Goal: Transaction & Acquisition: Purchase product/service

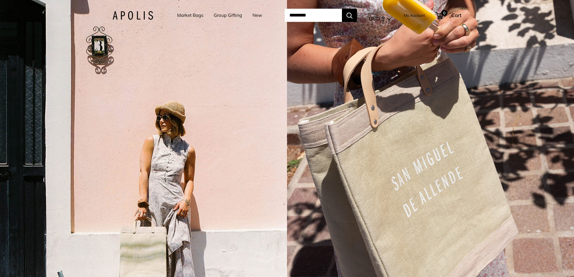
click at [188, 11] on link "Market Bags" at bounding box center [190, 15] width 26 height 8
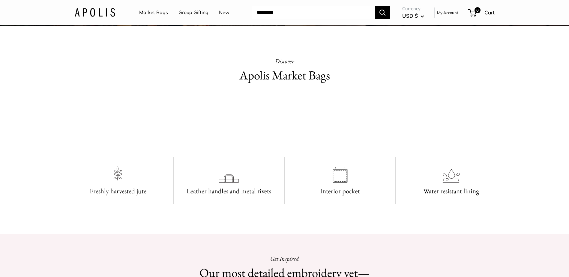
scroll to position [210, 0]
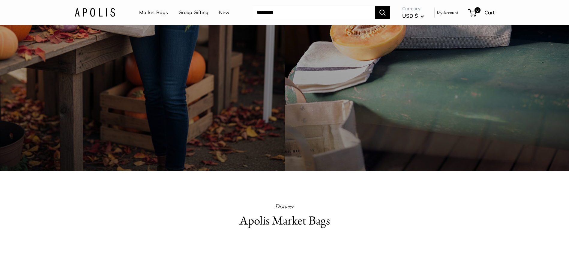
click at [159, 10] on link "Market Bags" at bounding box center [153, 12] width 29 height 9
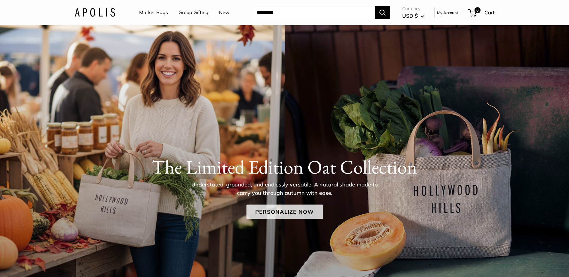
click at [284, 217] on link "Personalize Now" at bounding box center [284, 212] width 77 height 14
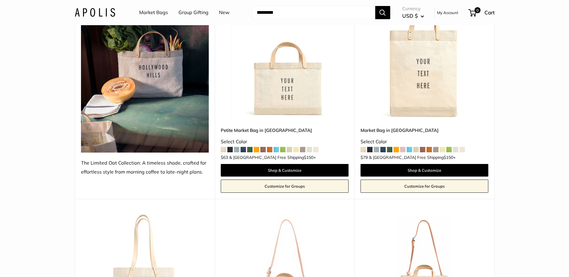
scroll to position [120, 0]
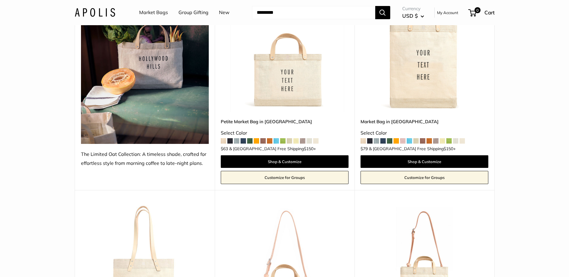
click at [230, 141] on span at bounding box center [229, 140] width 5 height 5
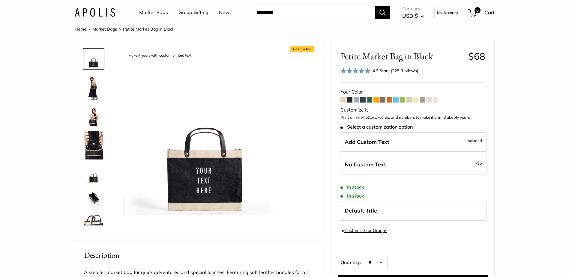
click at [357, 101] on span at bounding box center [356, 99] width 5 height 5
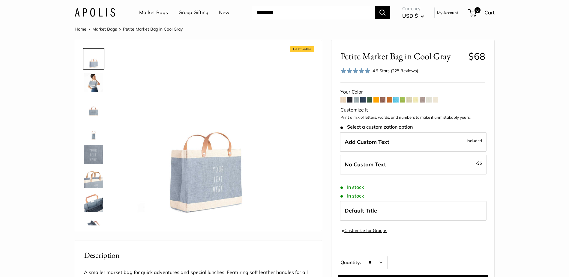
click at [376, 100] on span at bounding box center [376, 99] width 5 height 5
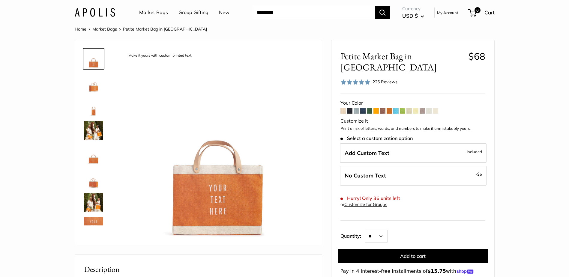
click at [417, 108] on span at bounding box center [415, 110] width 5 height 5
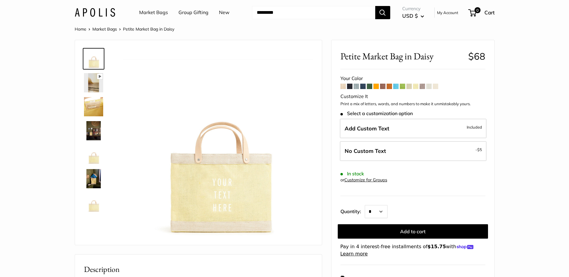
click at [167, 14] on link "Market Bags" at bounding box center [153, 12] width 29 height 9
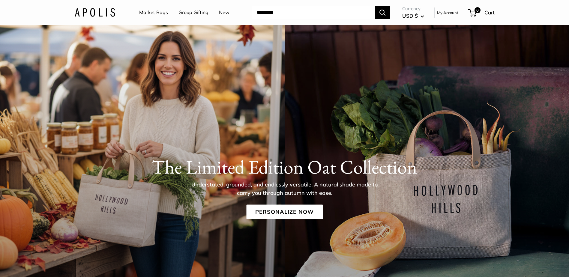
click at [149, 10] on link "Market Bags" at bounding box center [153, 12] width 29 height 9
click at [282, 217] on link "Personalize Now" at bounding box center [284, 212] width 77 height 14
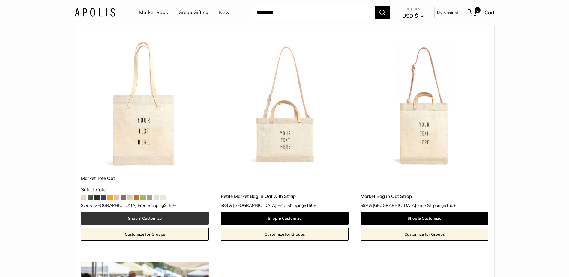
scroll to position [300, 0]
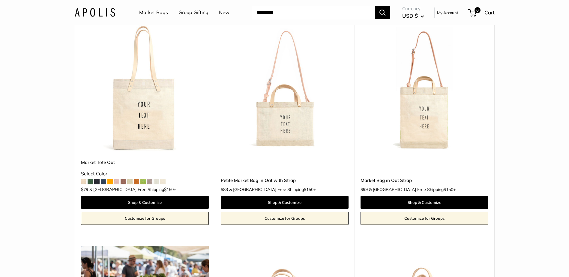
click at [0, 0] on img at bounding box center [0, 0] width 0 height 0
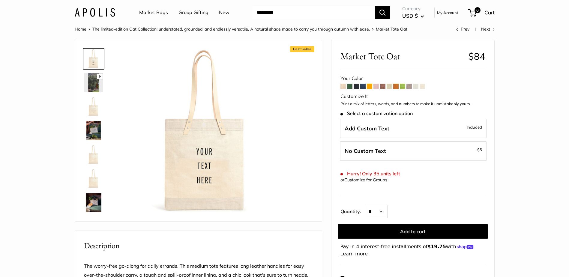
click at [94, 83] on img at bounding box center [93, 82] width 19 height 19
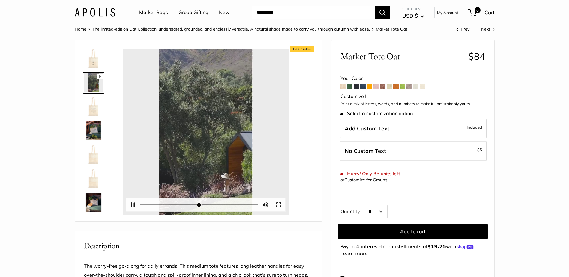
click at [210, 129] on div at bounding box center [206, 132] width 166 height 166
click at [130, 206] on button "Pause Play" at bounding box center [132, 204] width 13 height 13
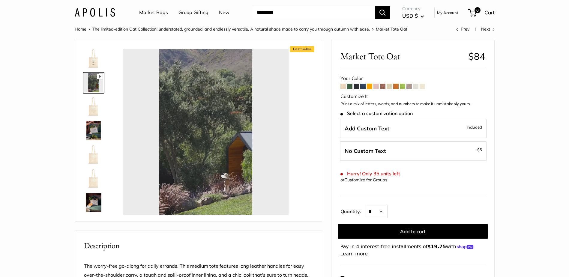
type input "*"
click at [375, 85] on span at bounding box center [376, 86] width 5 height 5
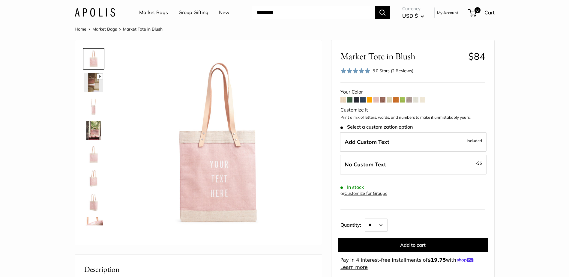
click at [403, 99] on span at bounding box center [402, 99] width 5 height 5
